Goal: Find specific page/section: Find specific page/section

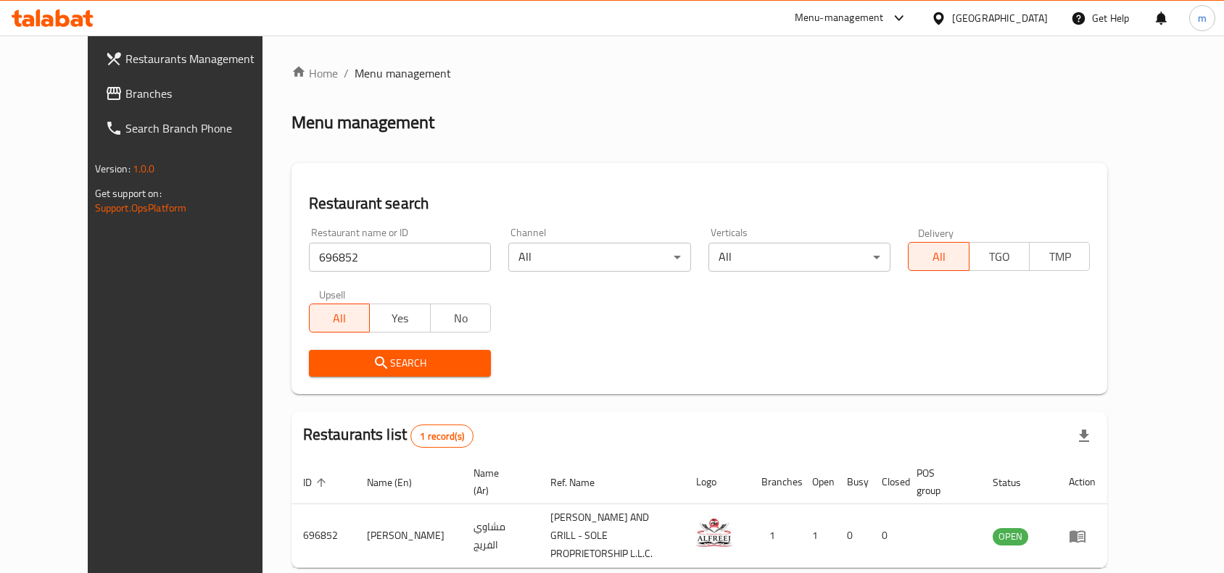
scroll to position [62, 0]
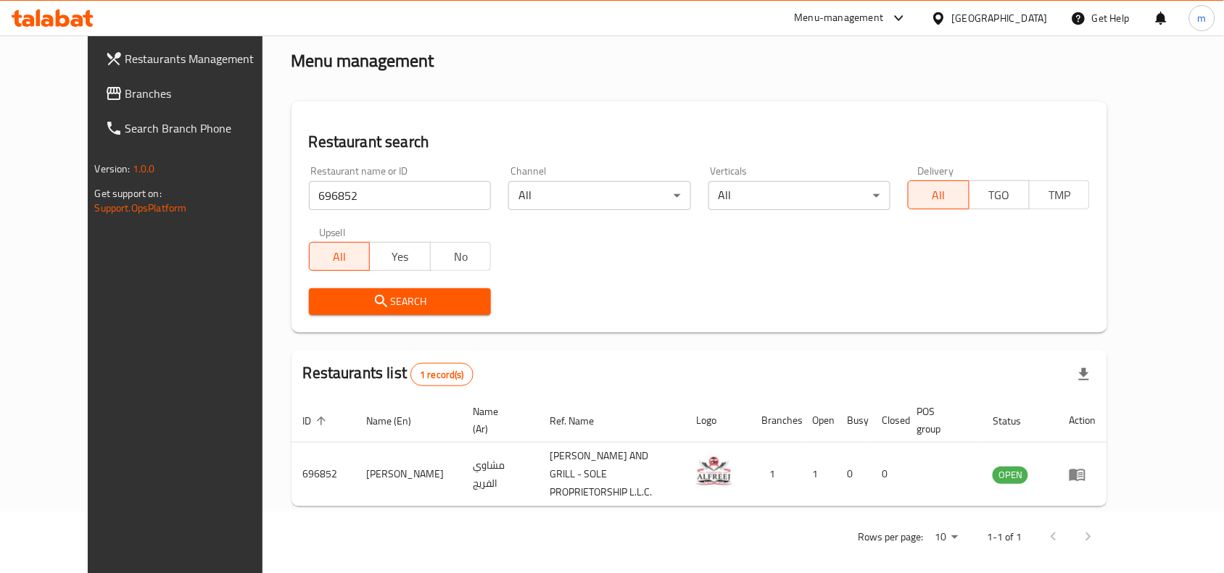
click at [1027, 20] on div "[GEOGRAPHIC_DATA]" at bounding box center [1000, 18] width 96 height 16
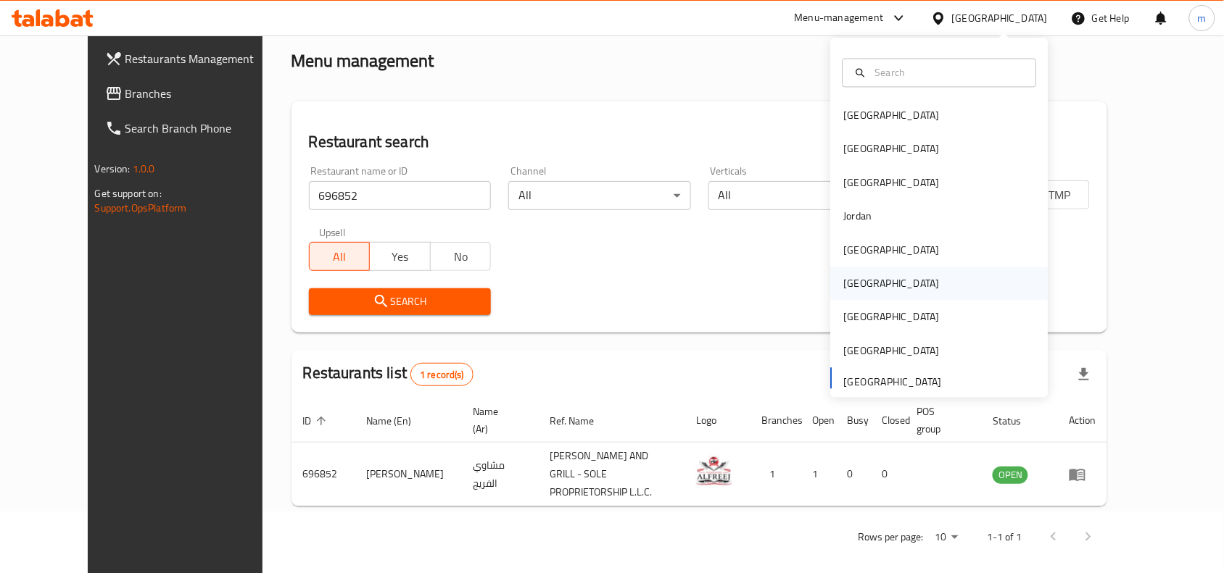
click at [852, 283] on div "[GEOGRAPHIC_DATA]" at bounding box center [892, 284] width 96 height 16
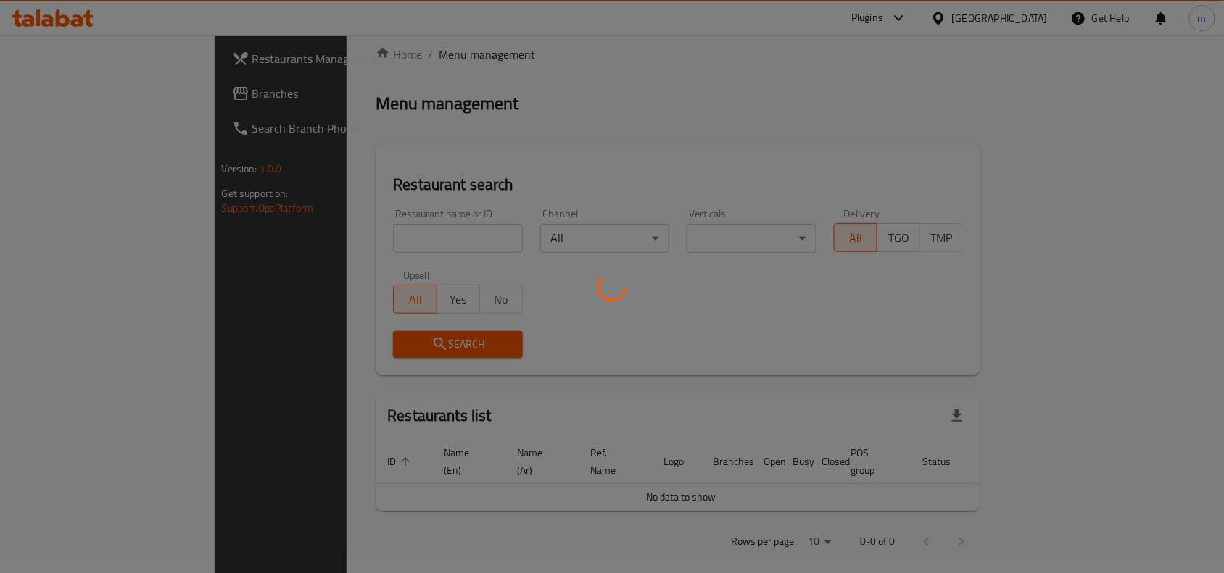
scroll to position [62, 0]
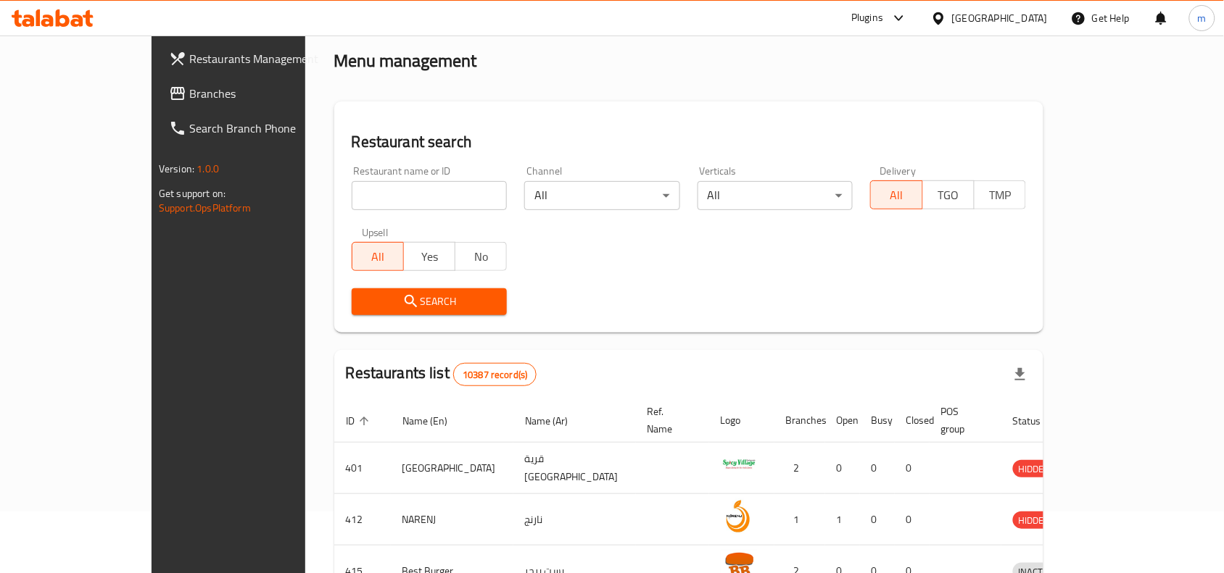
click at [189, 99] on span "Branches" at bounding box center [266, 93] width 155 height 17
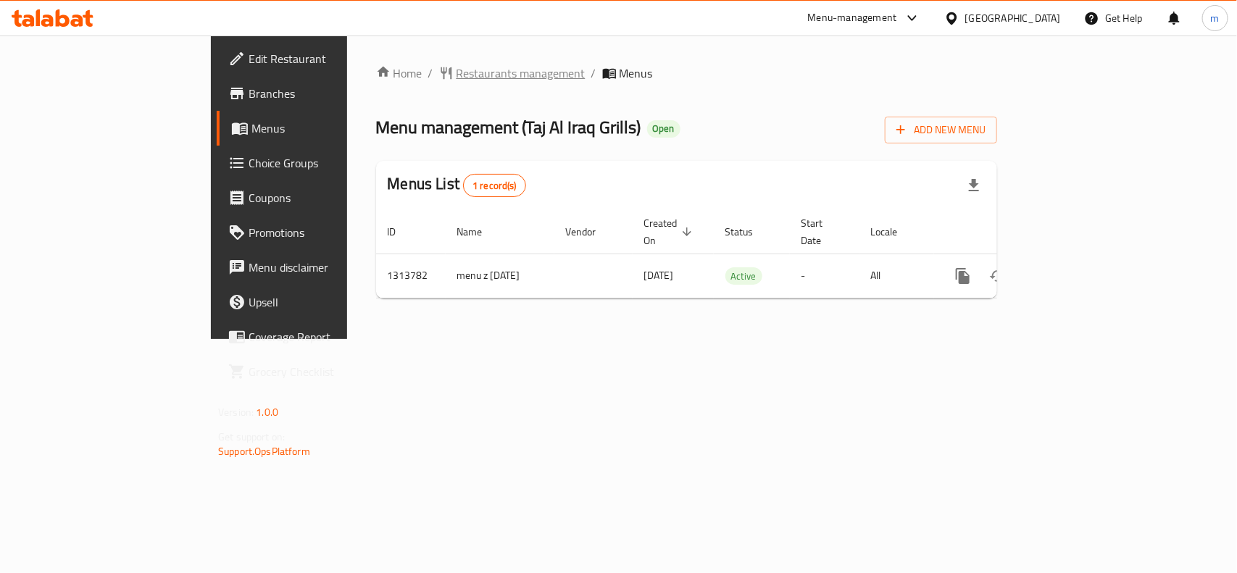
click at [457, 72] on span "Restaurants management" at bounding box center [521, 73] width 129 height 17
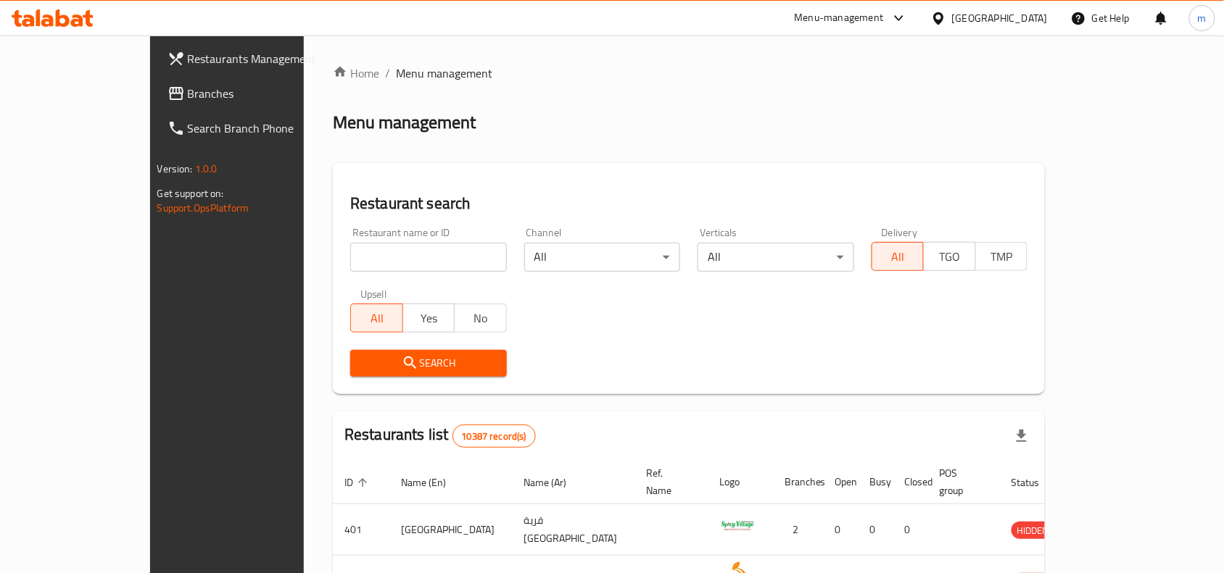
click at [353, 244] on input "search" at bounding box center [428, 257] width 157 height 29
paste input "706602"
type input "706602"
click at [362, 363] on span "Search" at bounding box center [428, 363] width 133 height 18
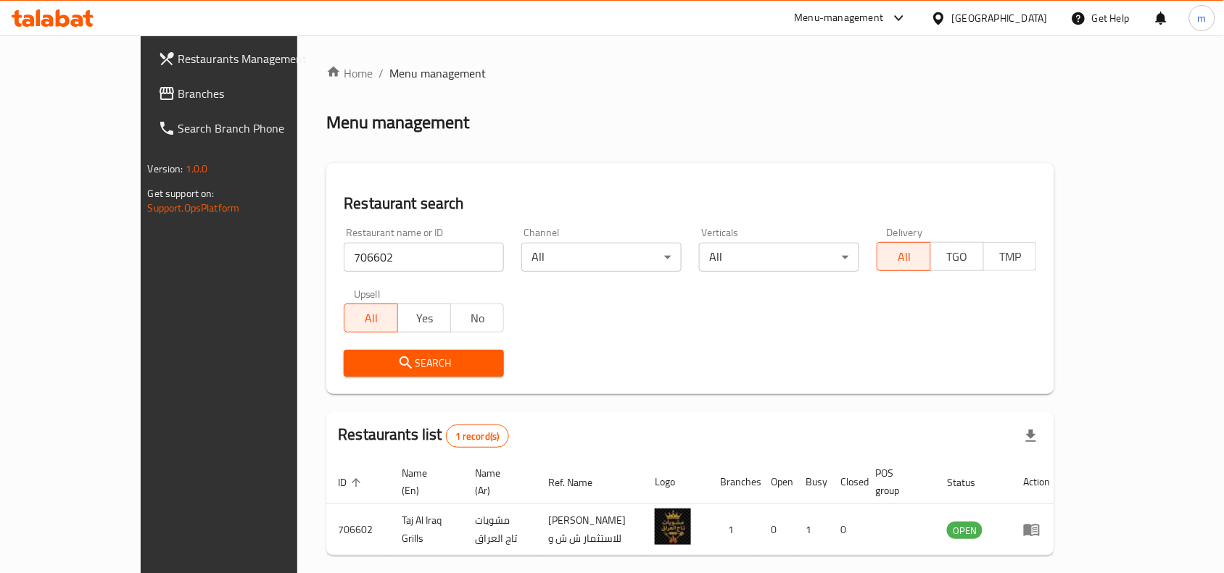
click at [952, 14] on div at bounding box center [941, 18] width 21 height 16
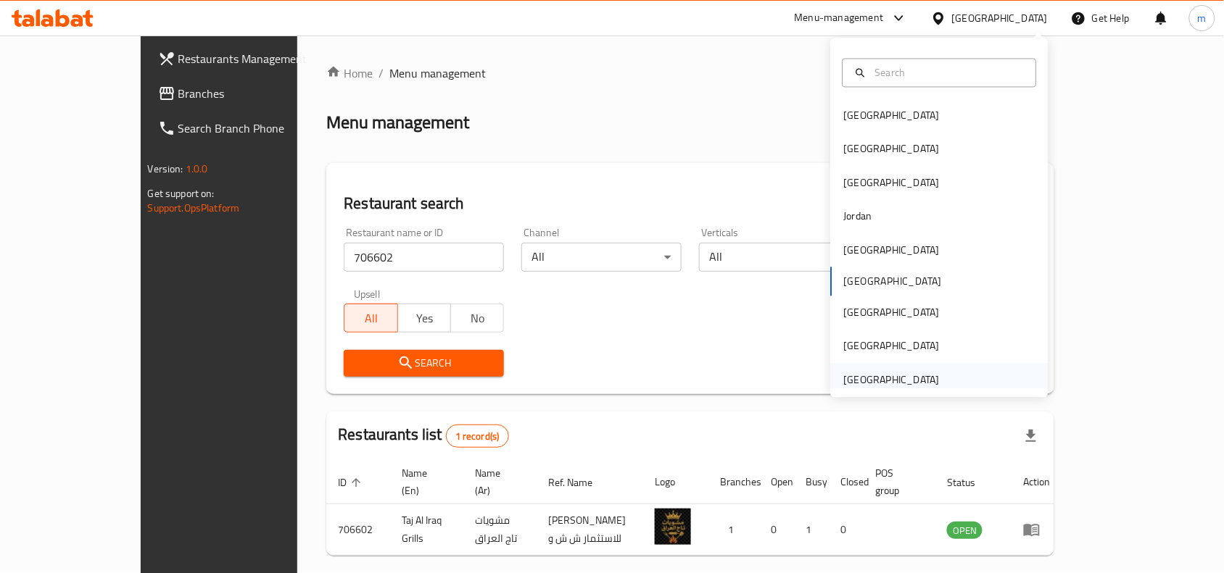
click at [868, 377] on div "[GEOGRAPHIC_DATA]" at bounding box center [892, 380] width 96 height 16
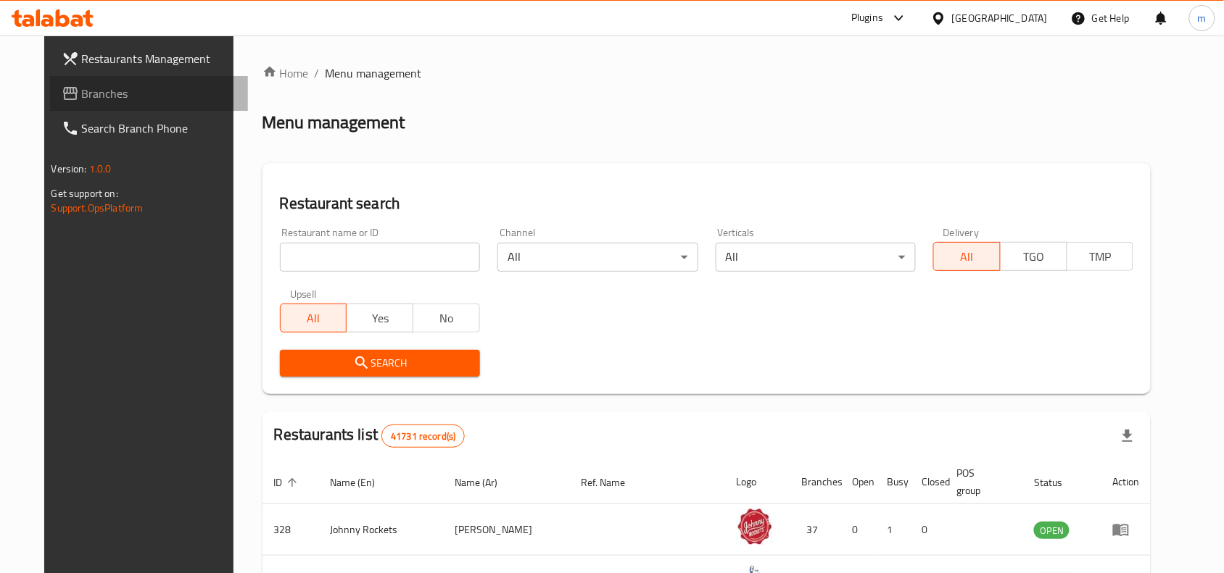
click at [82, 95] on span "Branches" at bounding box center [159, 93] width 155 height 17
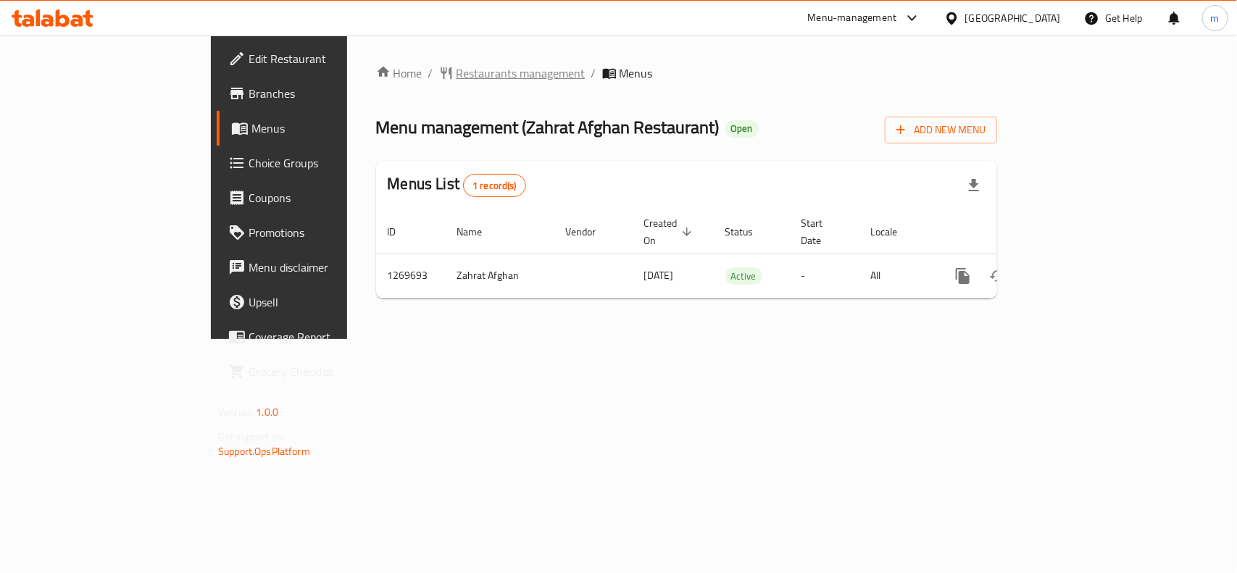
click at [457, 74] on span "Restaurants management" at bounding box center [521, 73] width 129 height 17
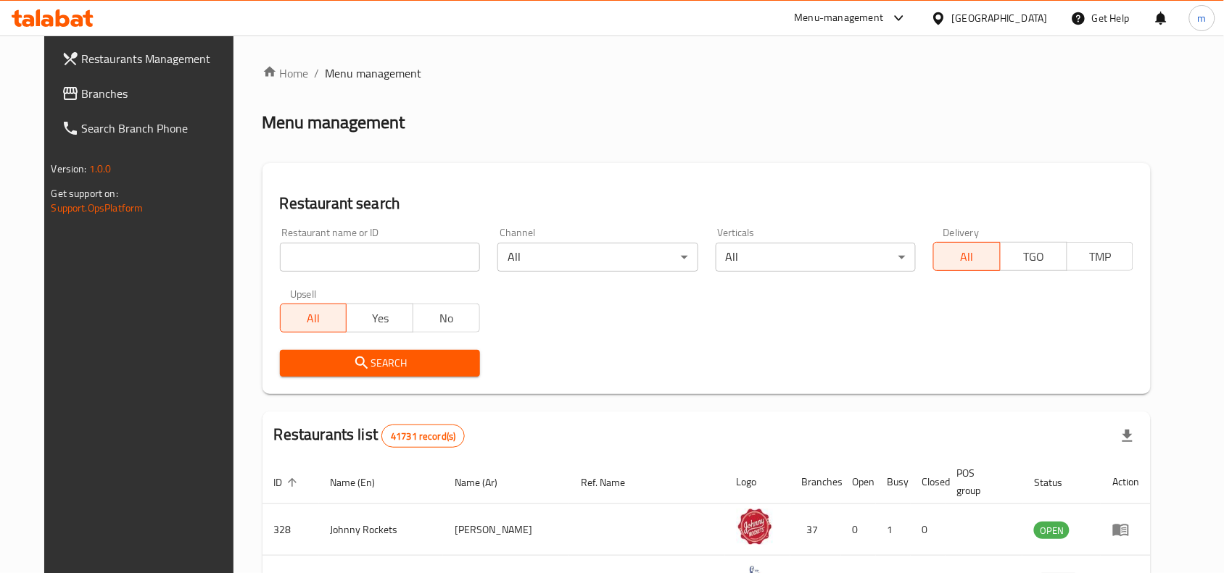
click at [352, 250] on input "search" at bounding box center [380, 257] width 200 height 29
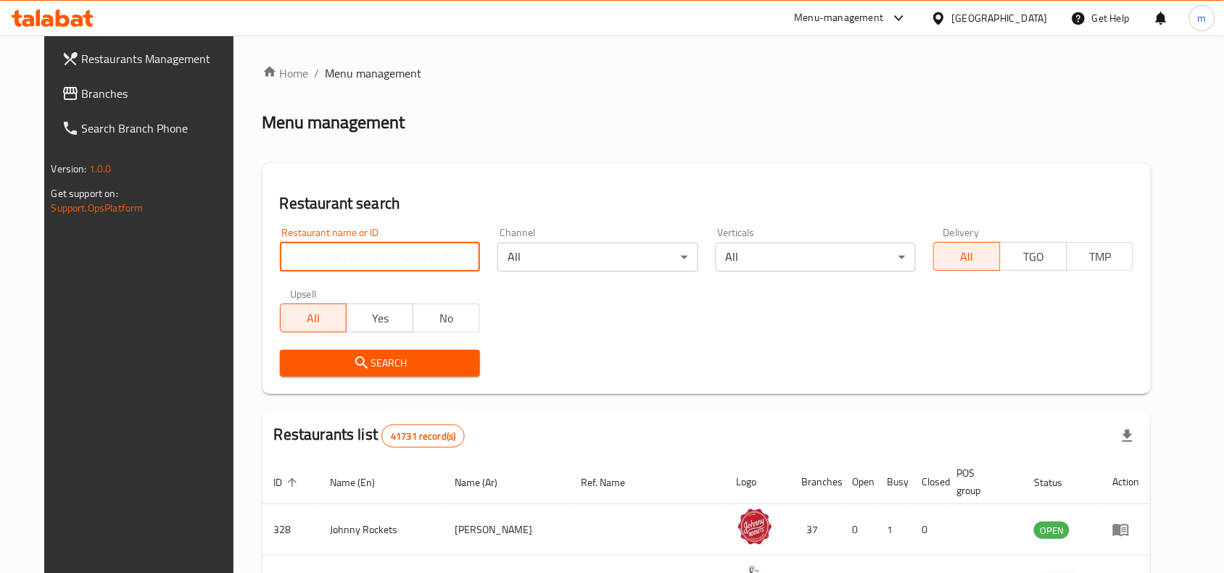
paste input "688761"
type input "688761"
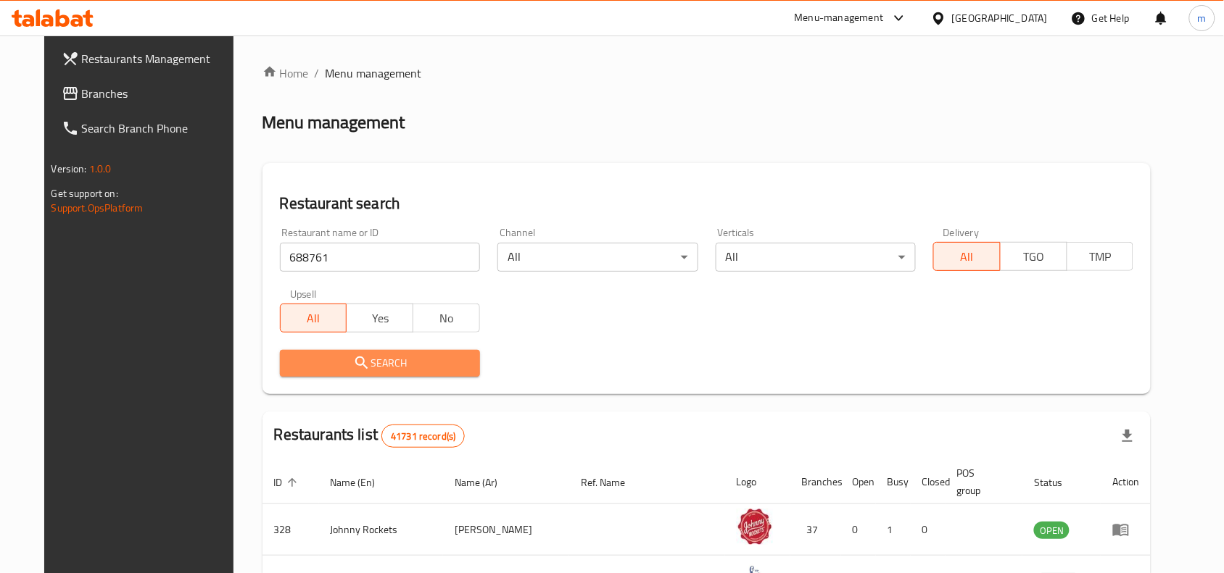
click at [319, 368] on span "Search" at bounding box center [379, 363] width 177 height 18
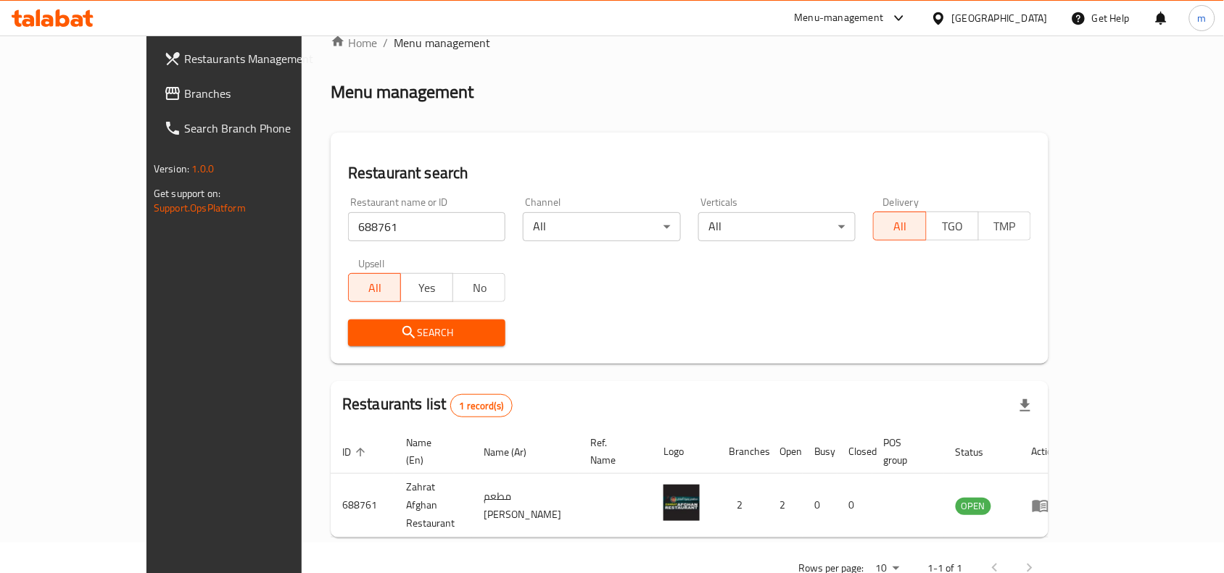
scroll to position [45, 0]
